Goal: Use online tool/utility: Utilize a website feature to perform a specific function

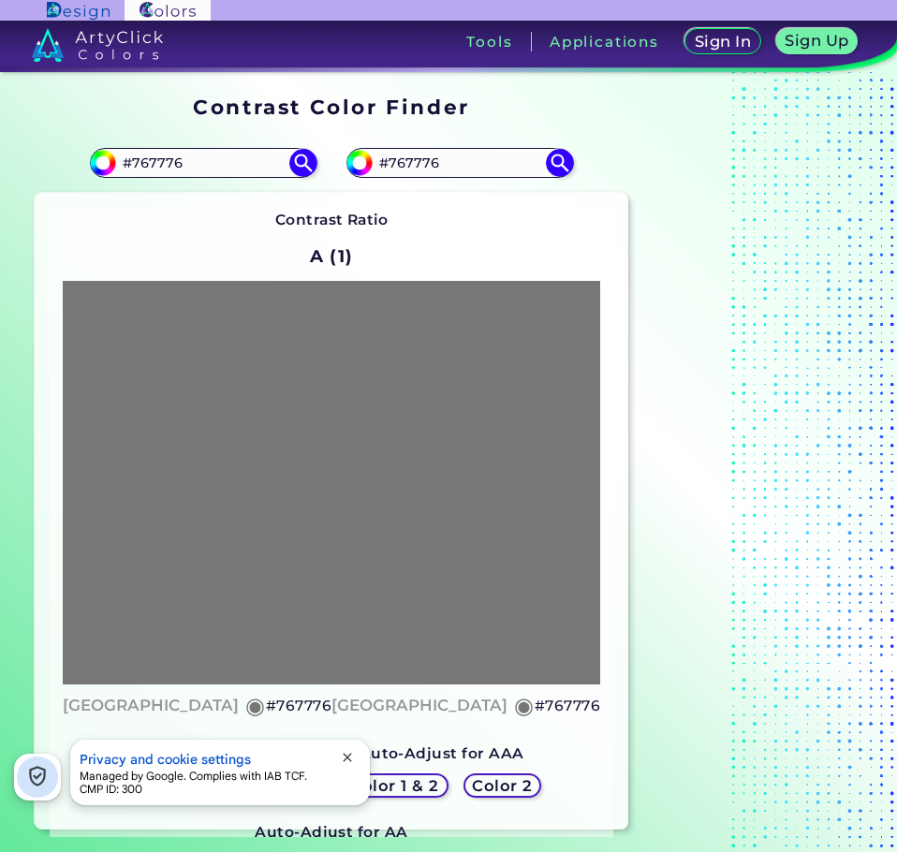
scroll to position [187, 0]
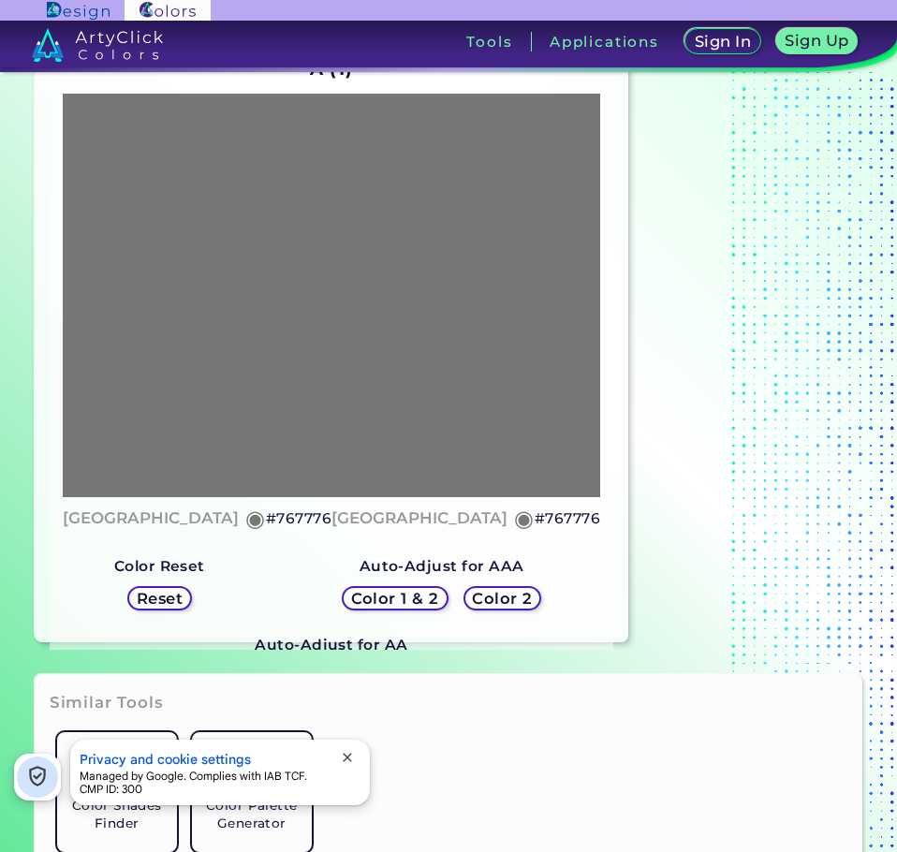
click at [507, 599] on h5 "Color 2" at bounding box center [502, 599] width 54 height 14
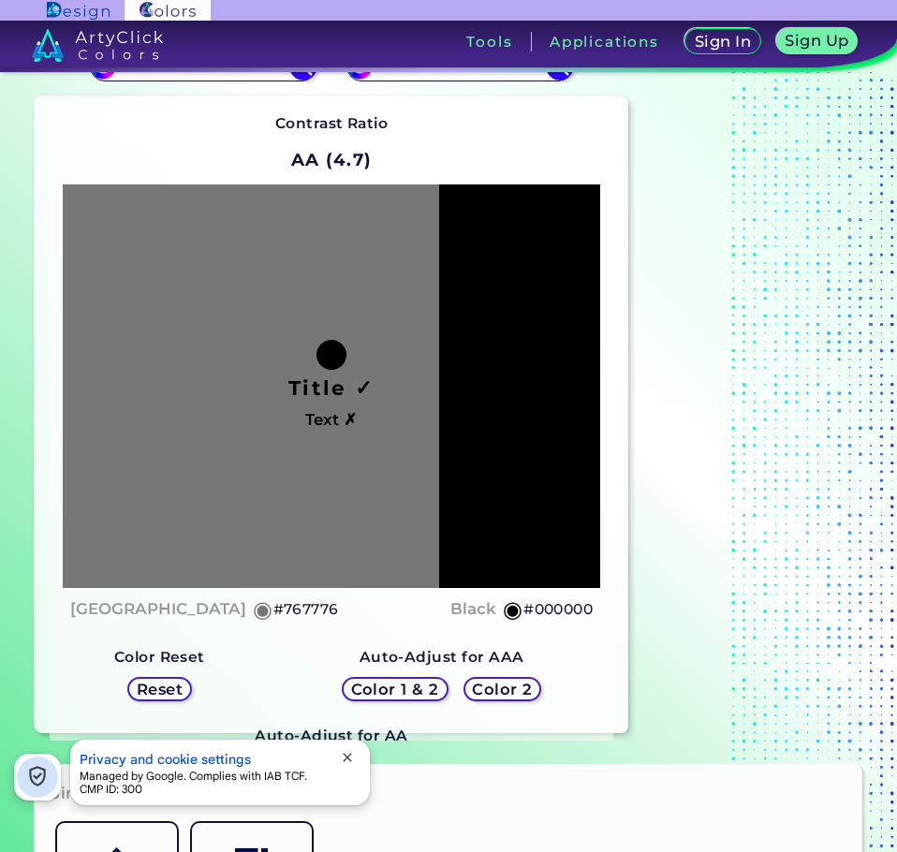
scroll to position [0, 0]
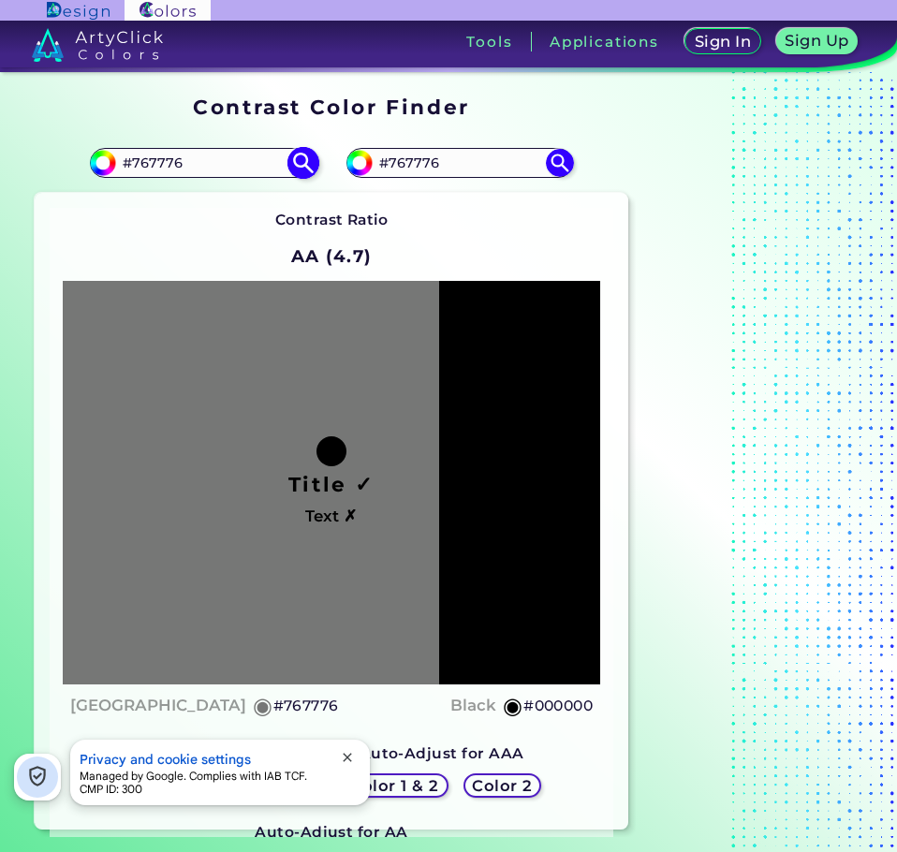
click at [166, 157] on input "#767776" at bounding box center [203, 162] width 174 height 25
type input "#767676"
click at [417, 167] on input "#767776" at bounding box center [460, 162] width 174 height 25
type input "#767676"
click at [553, 164] on img at bounding box center [559, 162] width 33 height 33
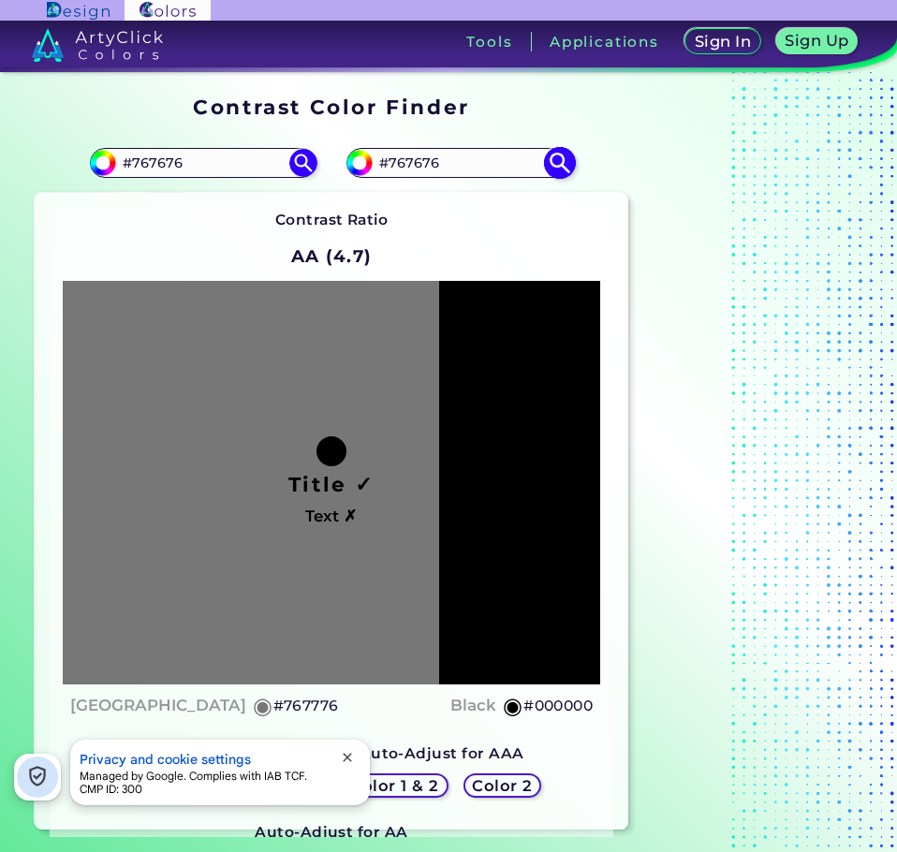
type input "#767676"
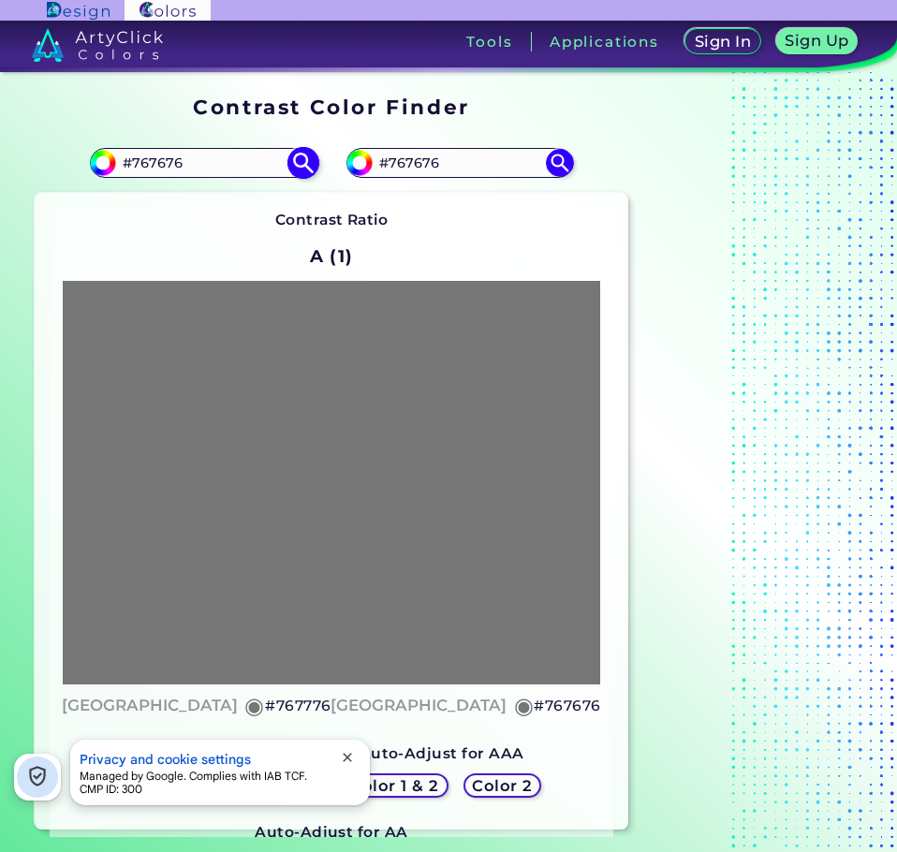
click at [298, 160] on img at bounding box center [302, 162] width 33 height 33
type input "#767676"
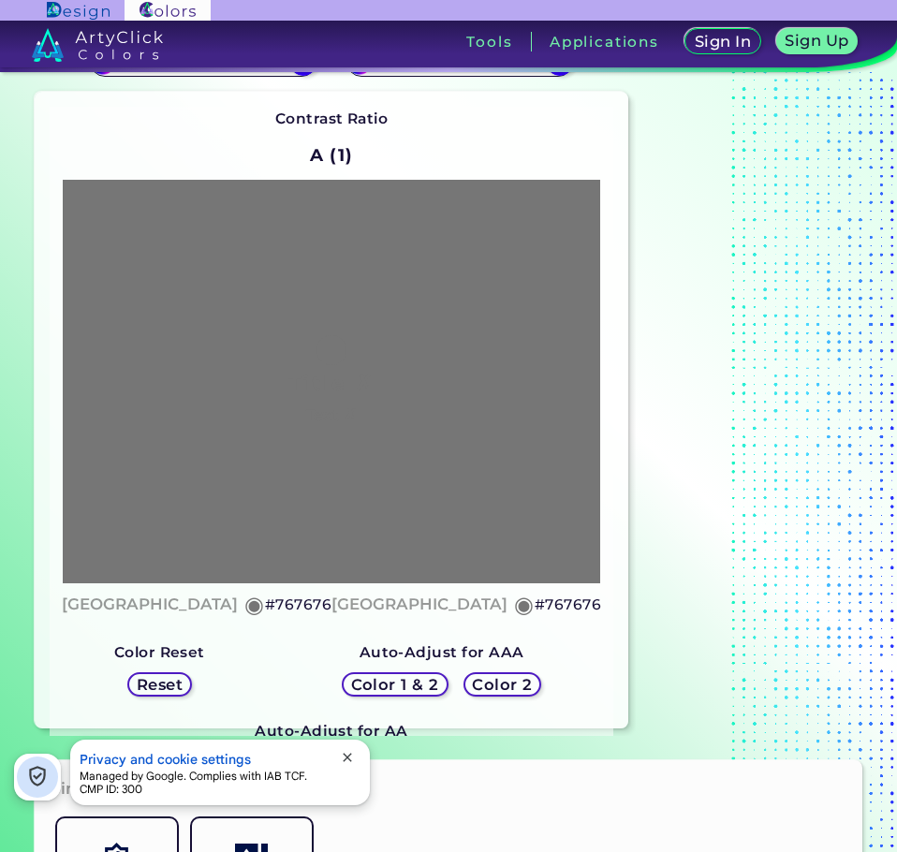
scroll to position [281, 0]
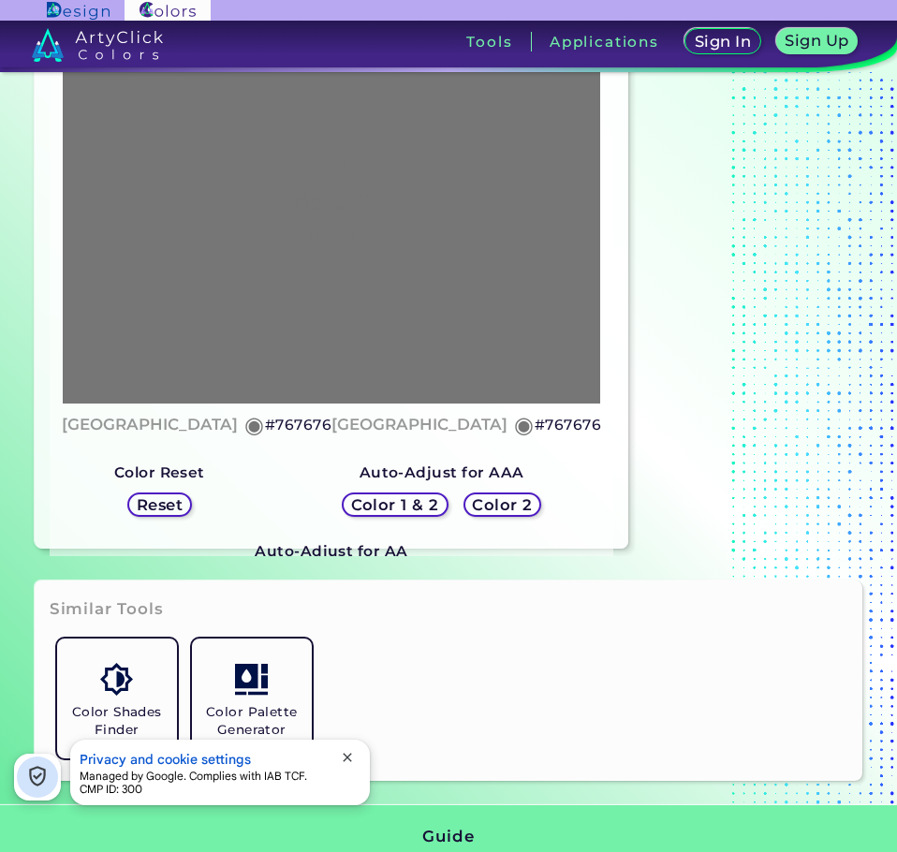
click at [502, 509] on h5 "Color 2" at bounding box center [502, 505] width 54 height 14
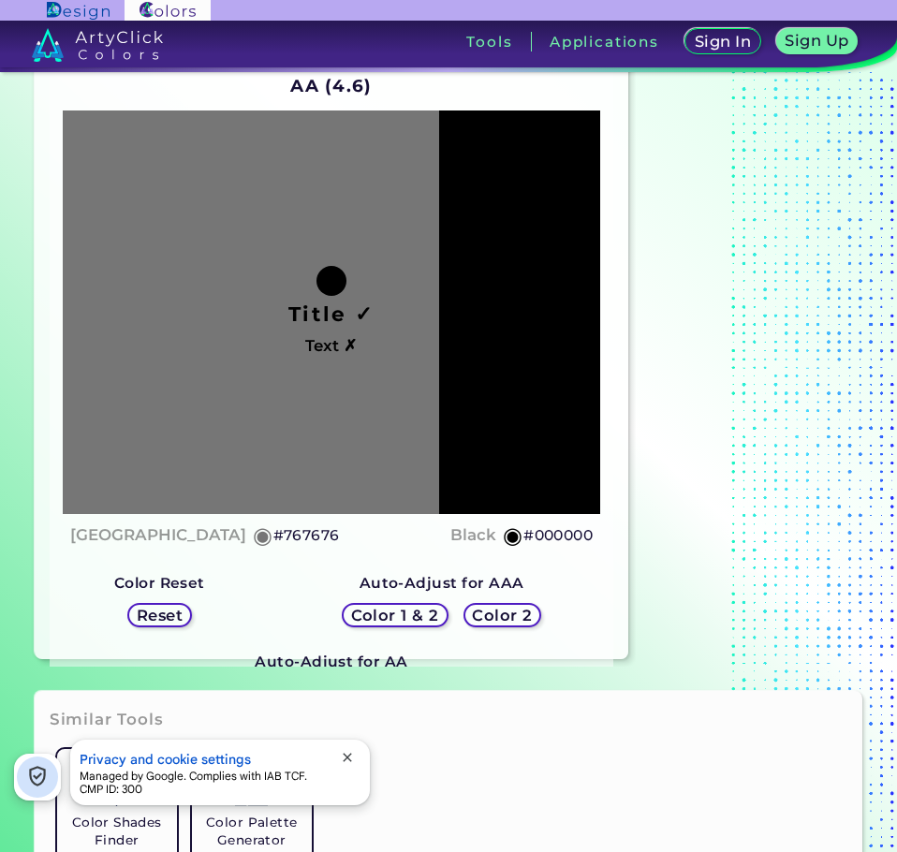
scroll to position [0, 0]
